Goal: Task Accomplishment & Management: Manage account settings

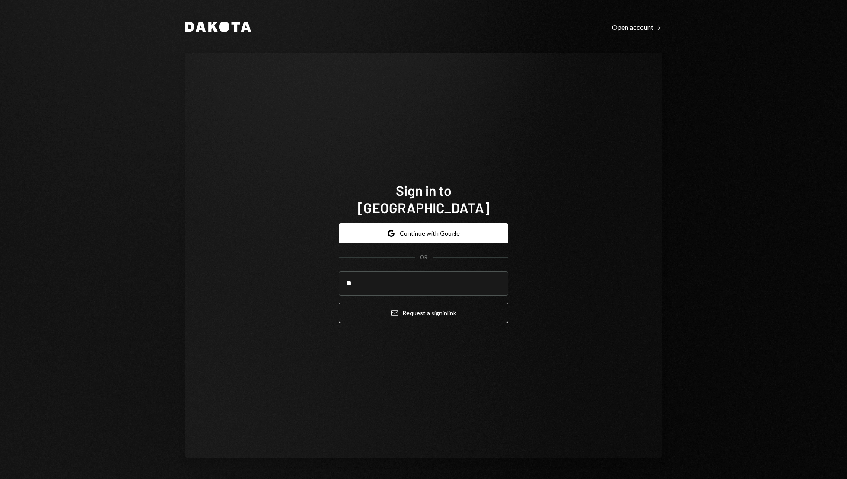
type input "*"
type input "**********"
click at [339, 302] on button "Email Request a sign in link" at bounding box center [423, 312] width 169 height 20
